Goal: Transaction & Acquisition: Purchase product/service

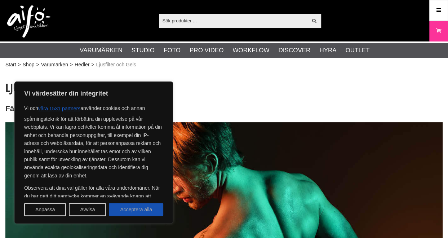
click at [157, 206] on button "Acceptera alla" at bounding box center [136, 209] width 54 height 13
checkbox input "true"
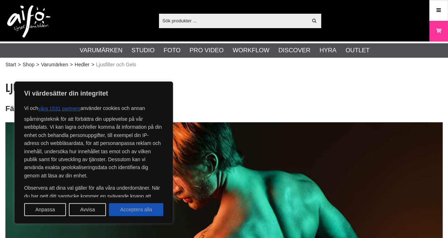
checkbox input "true"
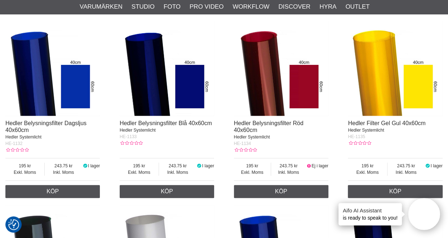
scroll to position [288, 0]
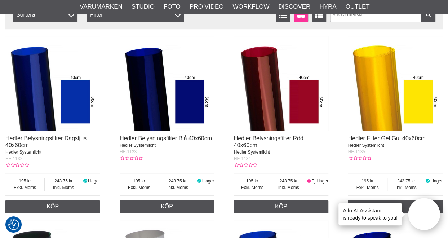
click at [392, 113] on img at bounding box center [395, 83] width 94 height 94
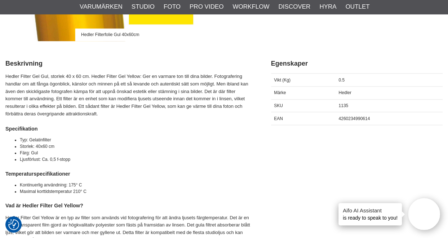
scroll to position [252, 0]
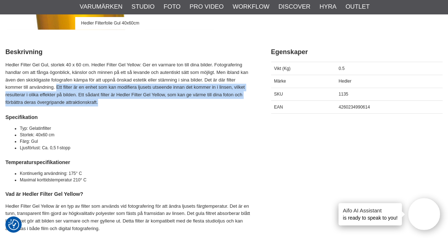
drag, startPoint x: 56, startPoint y: 87, endPoint x: 124, endPoint y: 101, distance: 69.9
click at [124, 101] on p "Hedler Filter Gel Gul, storlek 40 x 60 cm. Hedler Filter Gel Yellow: Ger en var…" at bounding box center [128, 83] width 247 height 45
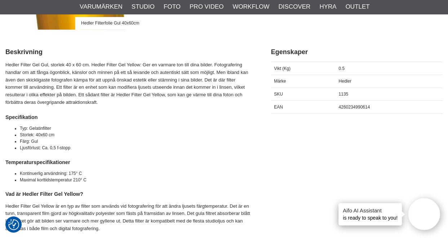
drag, startPoint x: 124, startPoint y: 101, endPoint x: 123, endPoint y: 108, distance: 6.6
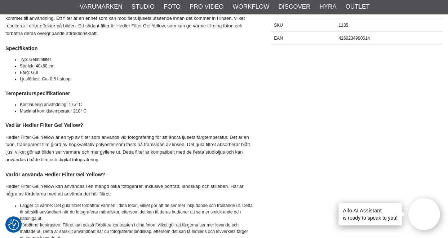
scroll to position [324, 0]
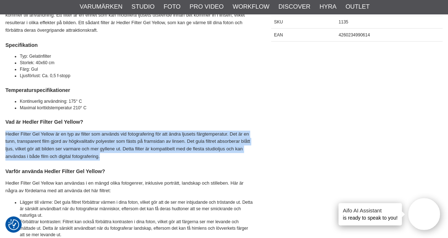
drag, startPoint x: 5, startPoint y: 134, endPoint x: 125, endPoint y: 157, distance: 122.2
click at [125, 157] on p "Hedler Filter Gel Yellow är en typ av filter som används vid fotografering för …" at bounding box center [128, 145] width 247 height 30
drag, startPoint x: 125, startPoint y: 157, endPoint x: 121, endPoint y: 159, distance: 4.7
click at [121, 159] on p "Hedler Filter Gel Yellow är en typ av filter som används vid fotografering för …" at bounding box center [128, 145] width 247 height 30
click at [120, 155] on p "Hedler Filter Gel Yellow är en typ av filter som används vid fotografering för …" at bounding box center [128, 145] width 247 height 30
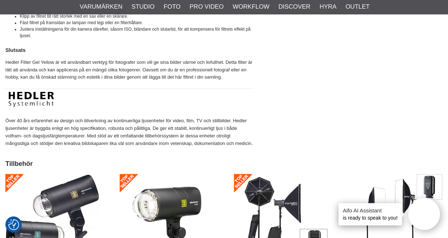
scroll to position [576, 0]
